Goal: Browse casually

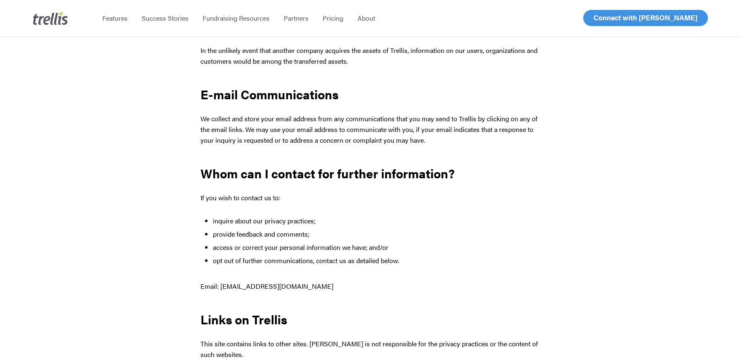
scroll to position [1961, 0]
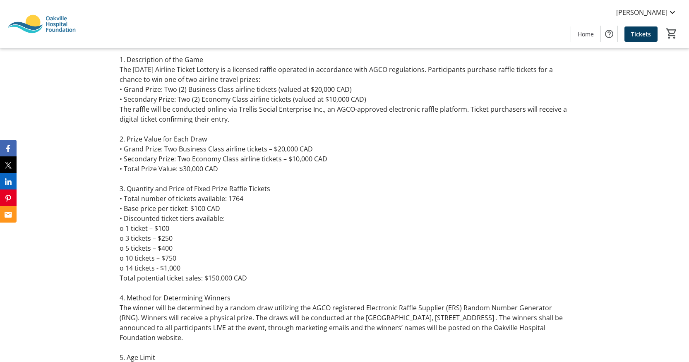
scroll to position [661, 0]
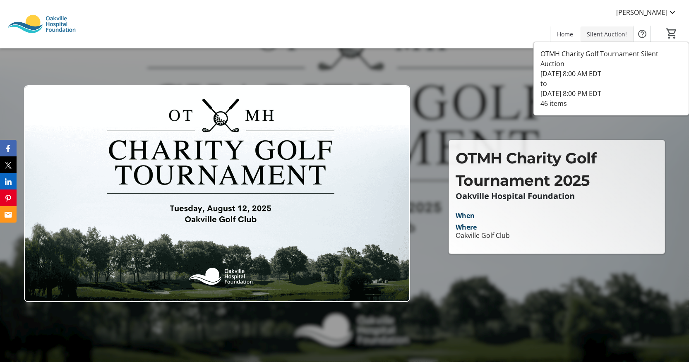
click at [607, 34] on span "Silent Auction!" at bounding box center [607, 34] width 40 height 9
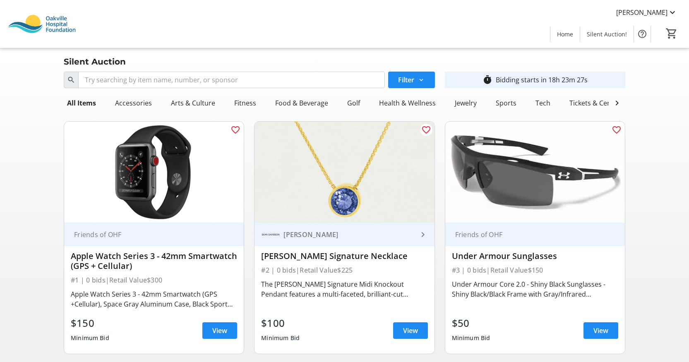
click at [525, 82] on div "Bidding starts in 18h 23m 27s" at bounding box center [542, 80] width 92 height 10
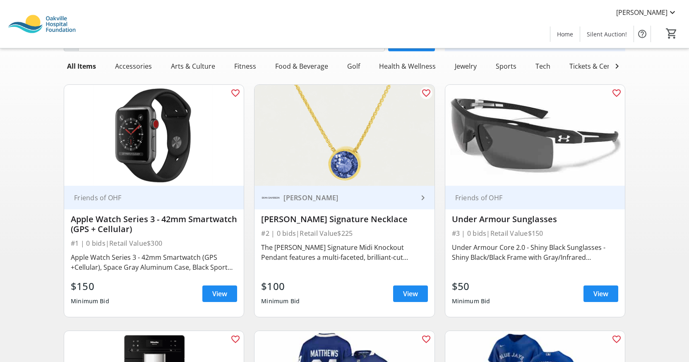
scroll to position [44, 0]
